Goal: Transaction & Acquisition: Subscribe to service/newsletter

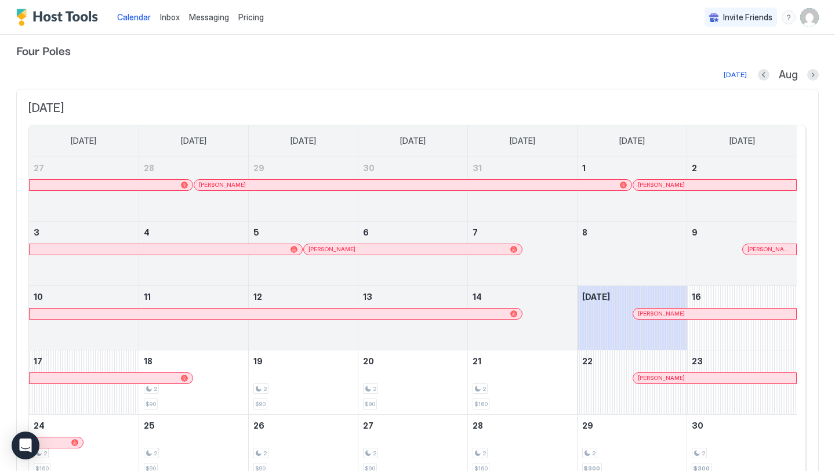
scroll to position [5, 0]
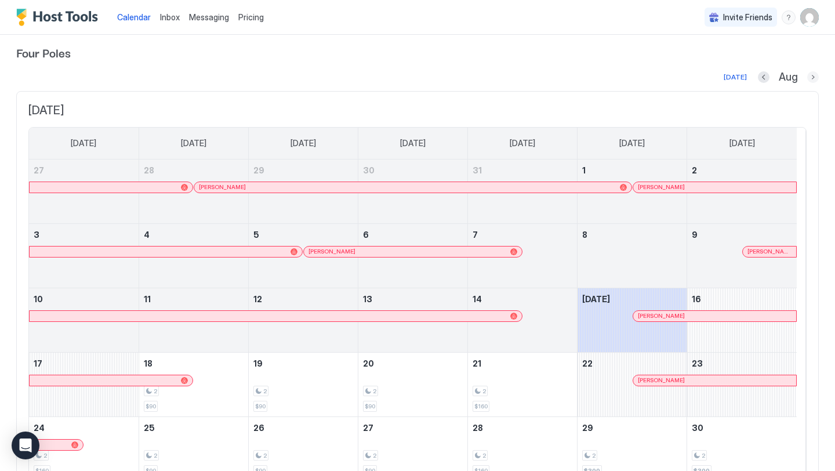
click at [807, 75] on button "Next month" at bounding box center [813, 77] width 12 height 12
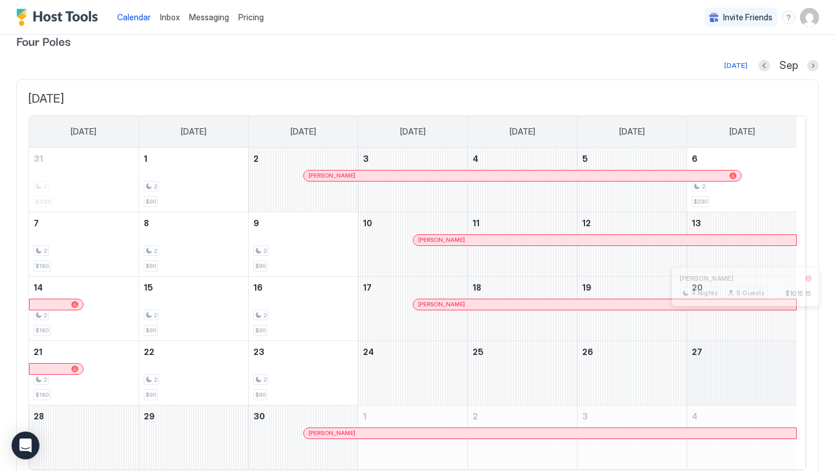
scroll to position [63, 0]
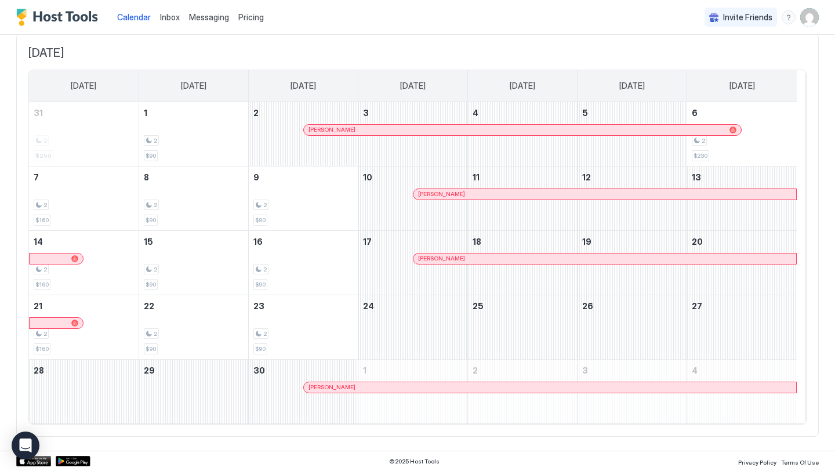
click at [239, 20] on span "Pricing" at bounding box center [251, 17] width 26 height 10
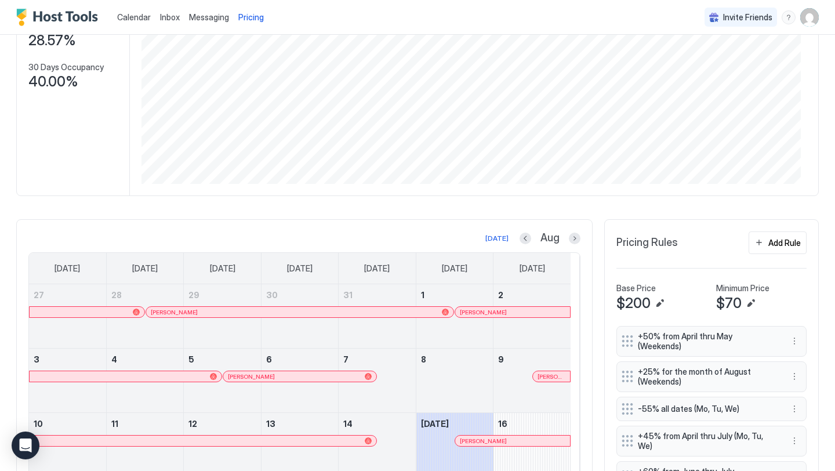
scroll to position [213, 0]
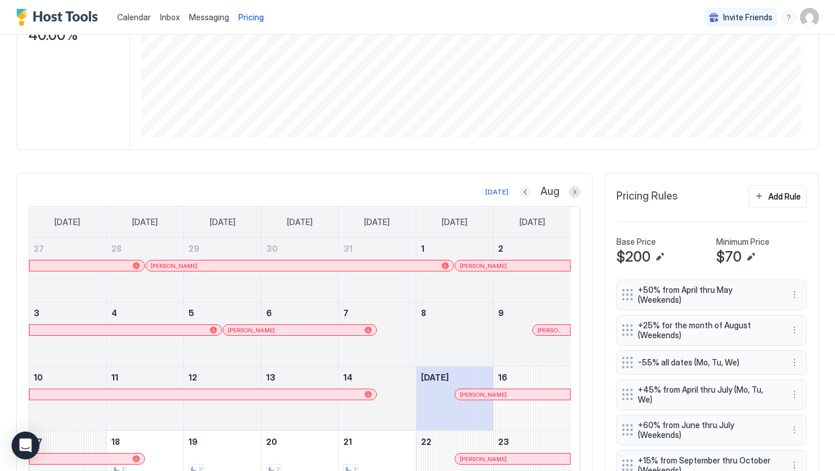
click at [520, 198] on button "Previous month" at bounding box center [526, 192] width 12 height 12
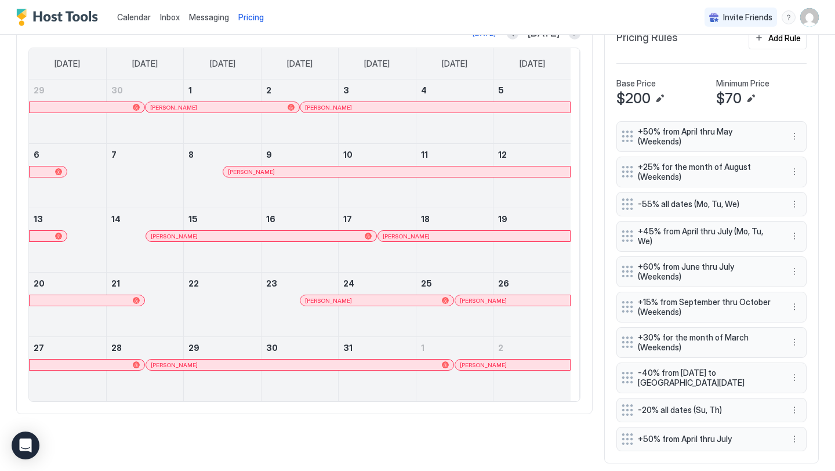
scroll to position [360, 0]
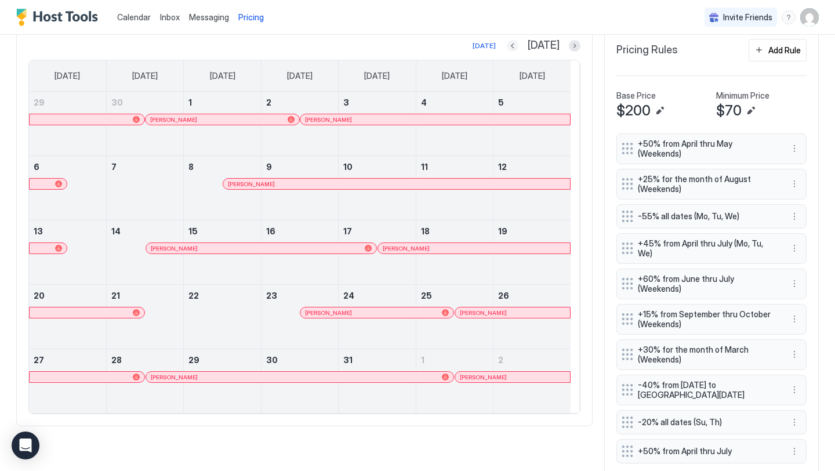
click at [518, 52] on button "Previous month" at bounding box center [513, 46] width 12 height 12
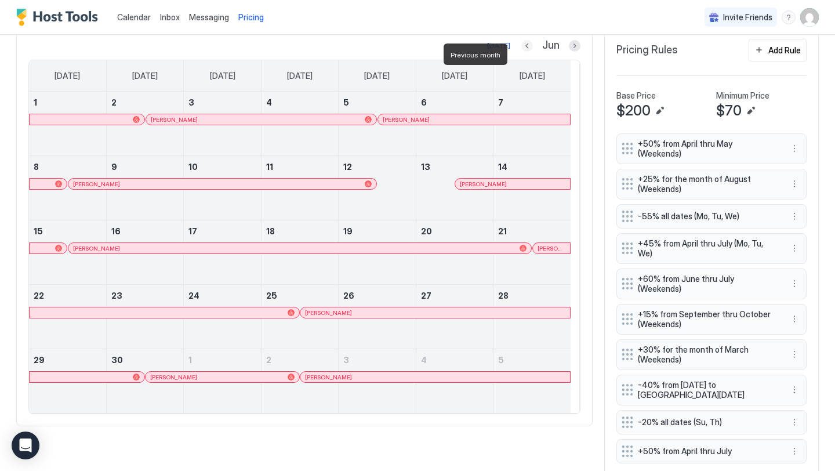
click at [521, 52] on button "Previous month" at bounding box center [527, 46] width 12 height 12
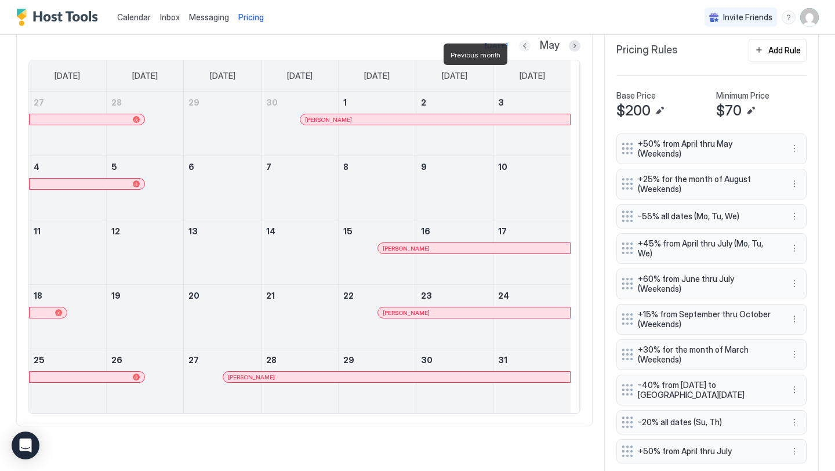
click at [520, 52] on button "Previous month" at bounding box center [525, 46] width 12 height 12
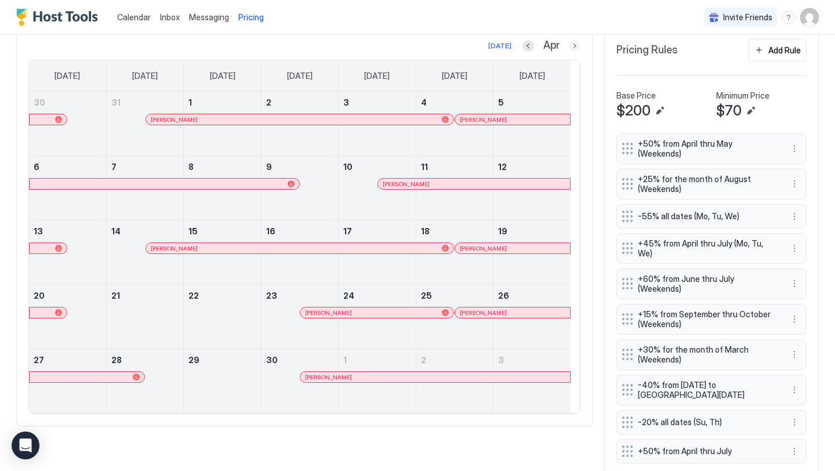
click at [569, 52] on button "Next month" at bounding box center [575, 46] width 12 height 12
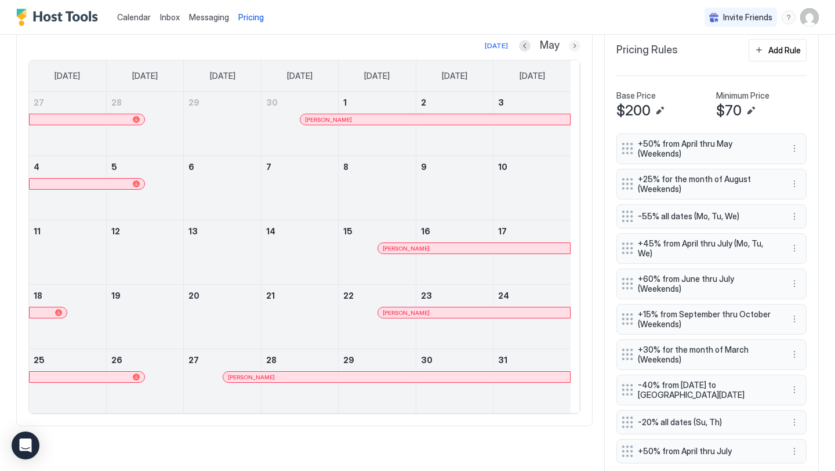
click at [569, 52] on button "Next month" at bounding box center [575, 46] width 12 height 12
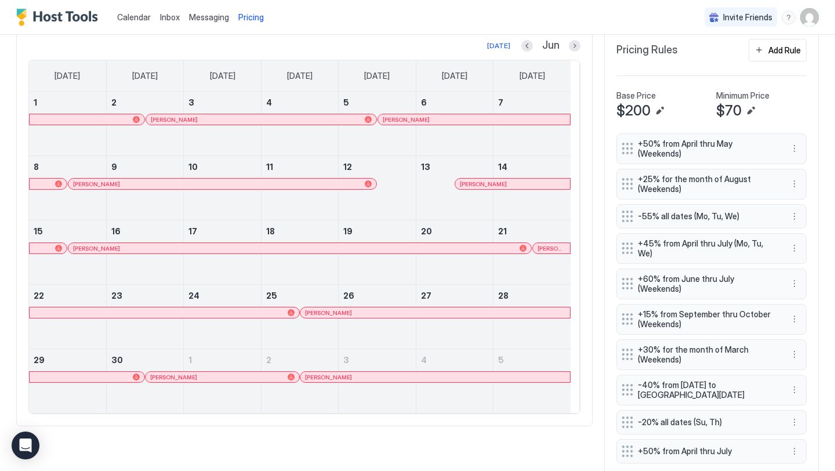
click at [510, 53] on div "[DATE] Jun" at bounding box center [304, 46] width 552 height 14
click at [521, 52] on button "Previous month" at bounding box center [527, 46] width 12 height 12
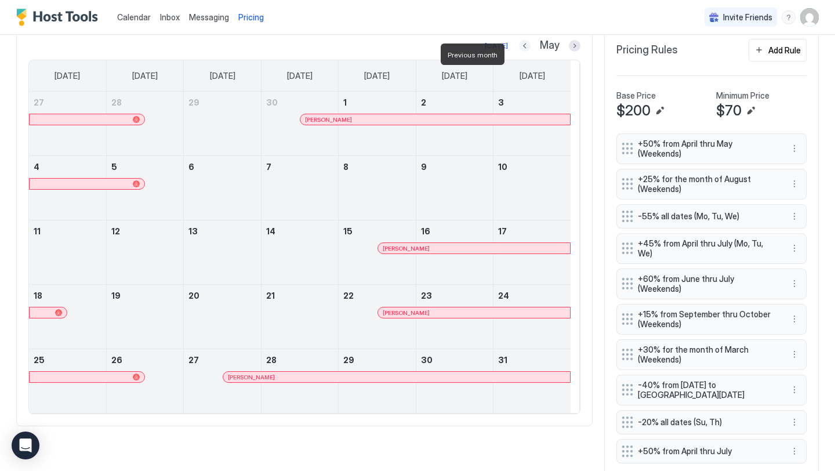
click at [519, 52] on button "Previous month" at bounding box center [525, 46] width 12 height 12
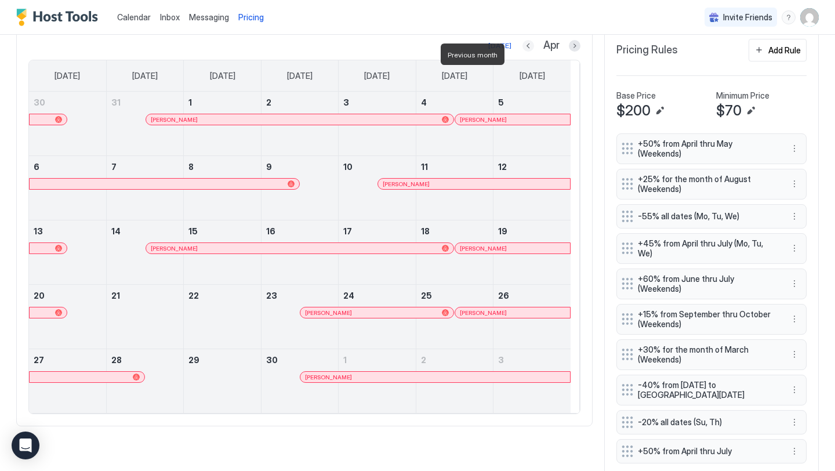
click at [522, 52] on button "Previous month" at bounding box center [528, 46] width 12 height 12
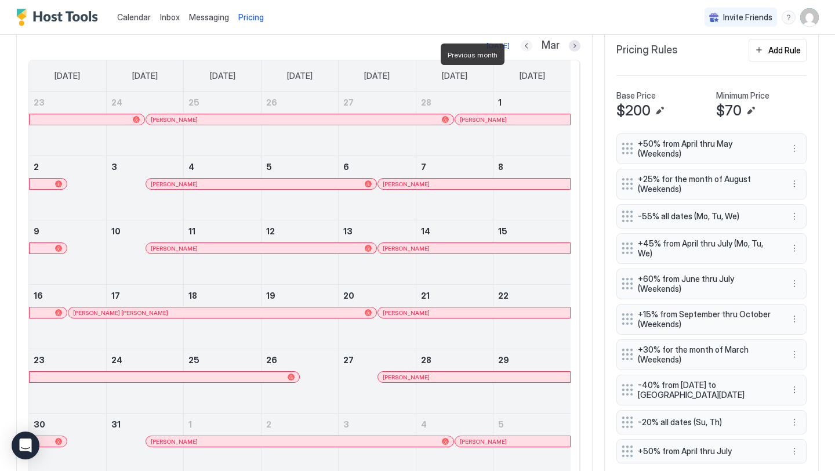
click at [521, 52] on button "Previous month" at bounding box center [527, 46] width 12 height 12
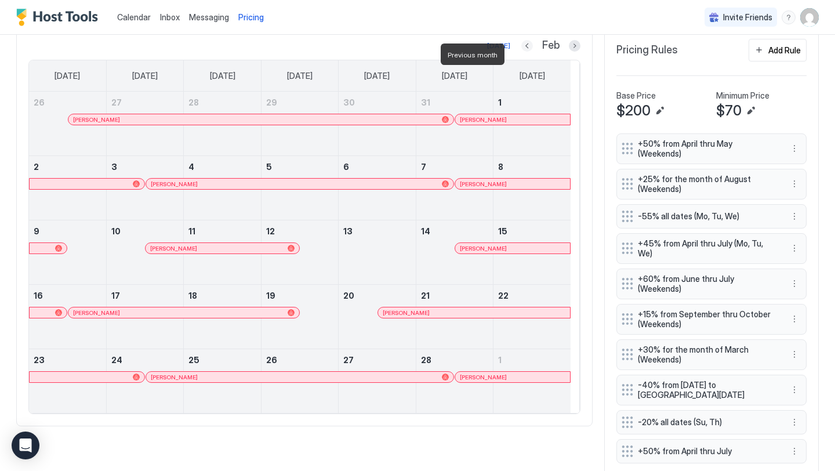
click at [521, 52] on button "Previous month" at bounding box center [527, 46] width 12 height 12
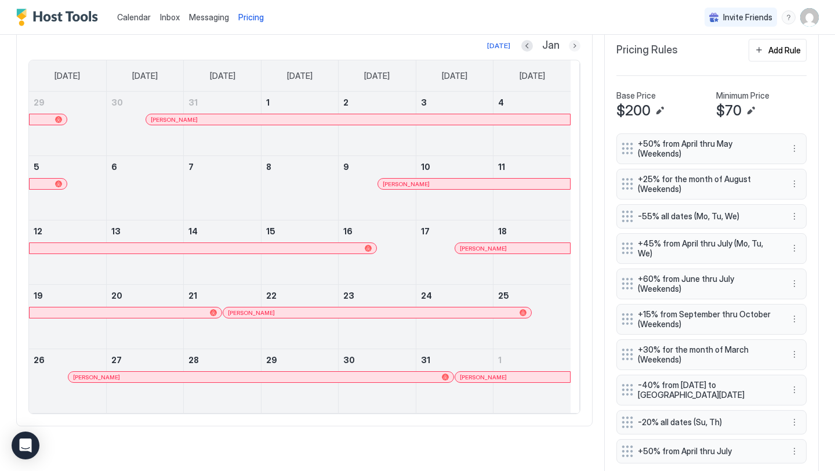
click at [569, 52] on button "Next month" at bounding box center [575, 46] width 12 height 12
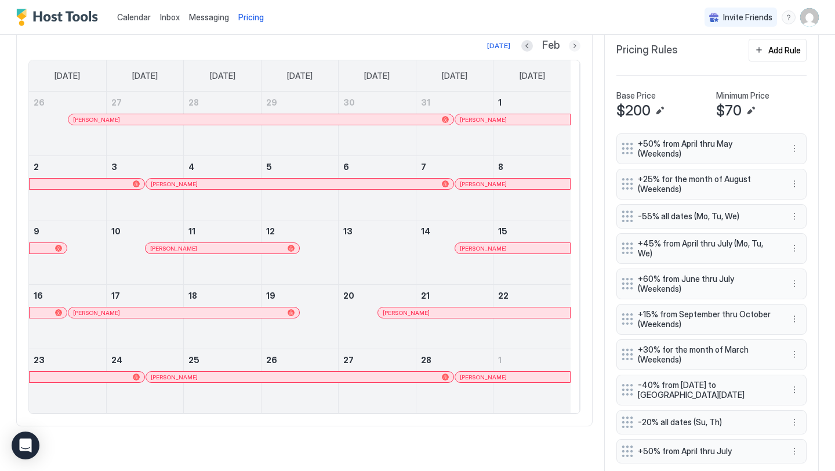
click at [569, 52] on button "Next month" at bounding box center [575, 46] width 12 height 12
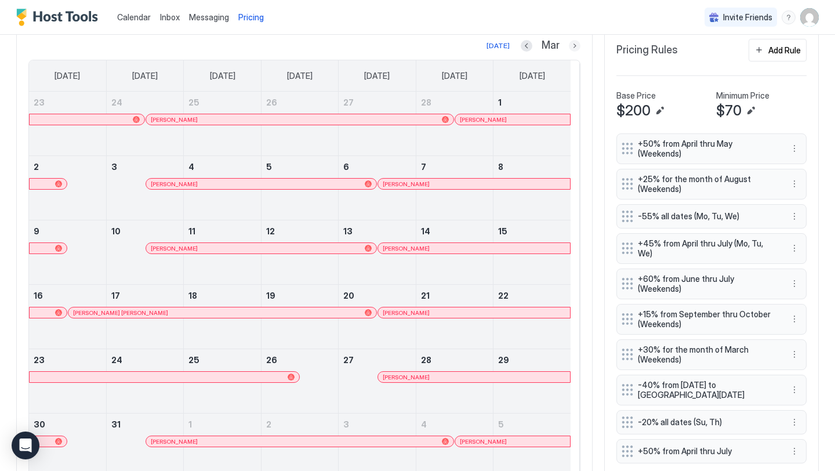
click at [569, 52] on button "Next month" at bounding box center [575, 46] width 12 height 12
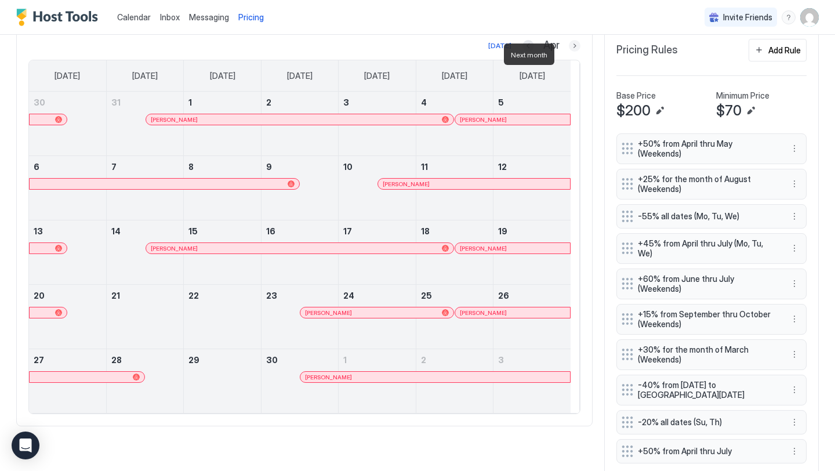
click at [569, 52] on button "Next month" at bounding box center [575, 46] width 12 height 12
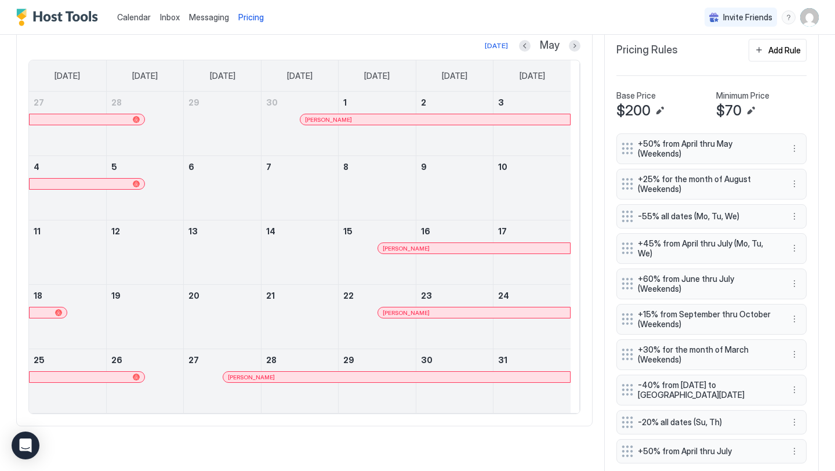
click at [567, 52] on div "May" at bounding box center [549, 45] width 61 height 13
click at [569, 52] on button "Next month" at bounding box center [575, 46] width 12 height 12
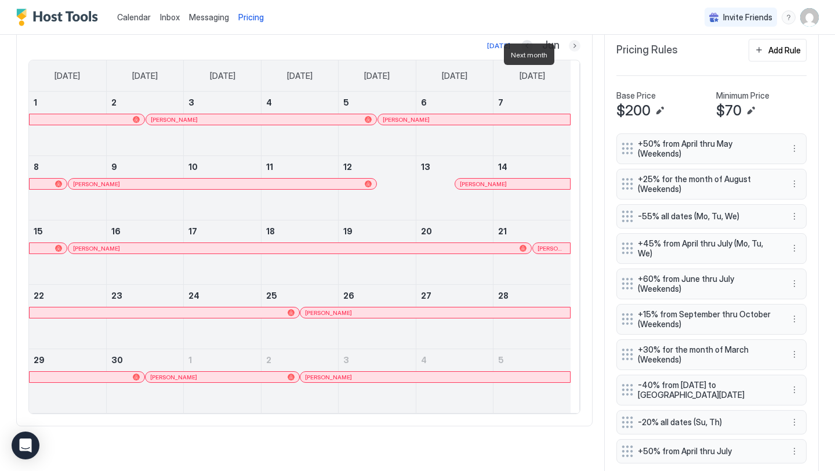
click at [569, 52] on button "Next month" at bounding box center [575, 46] width 12 height 12
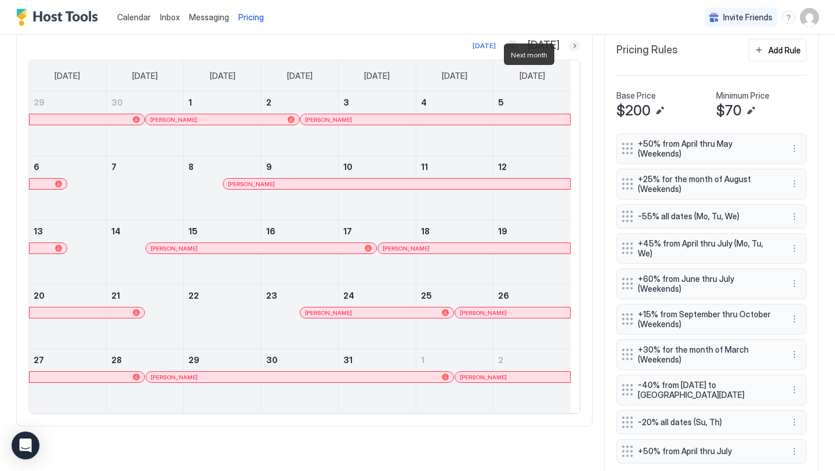
click at [569, 52] on button "Next month" at bounding box center [575, 46] width 12 height 12
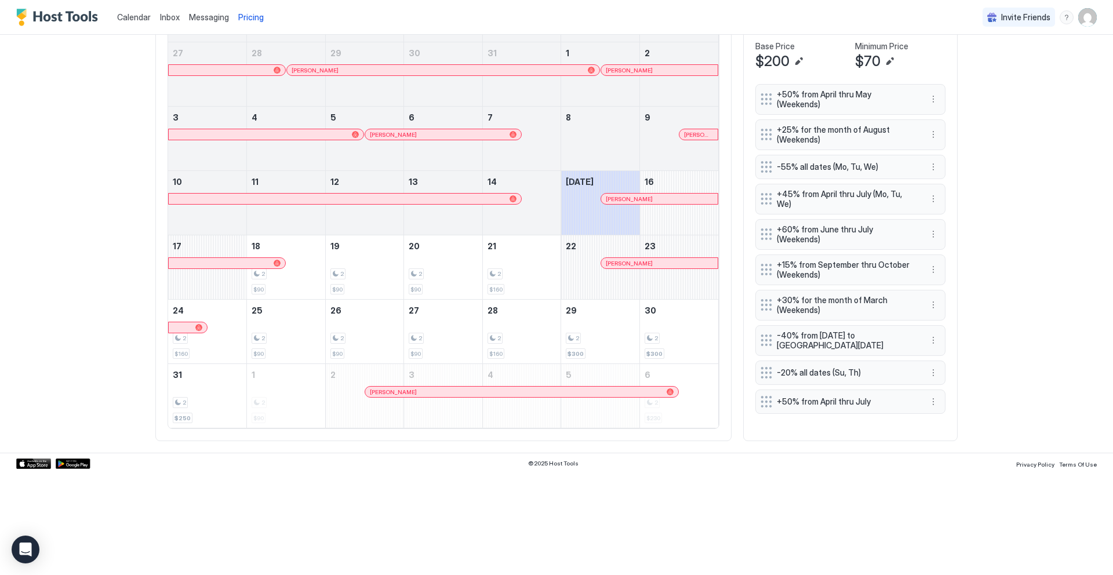
scroll to position [310, 0]
